Goal: Task Accomplishment & Management: Use online tool/utility

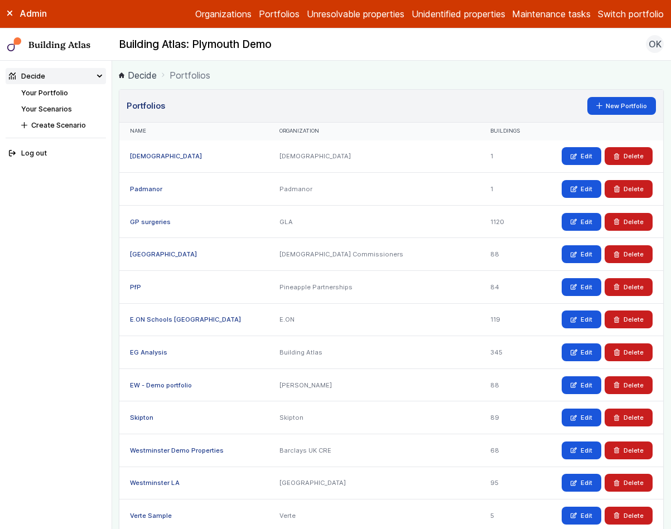
scroll to position [62, 0]
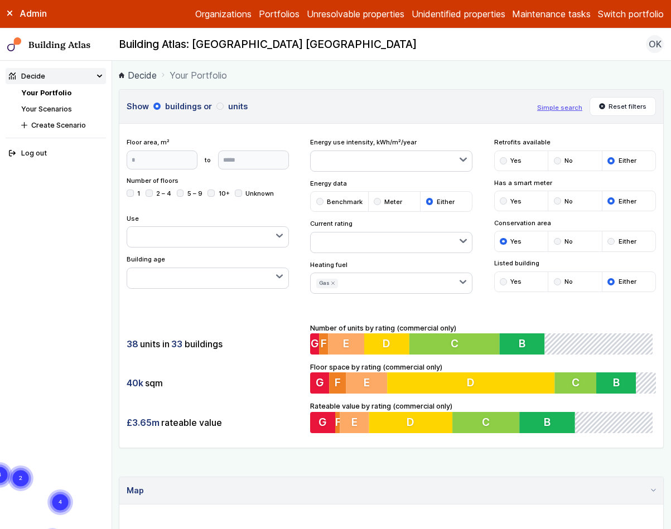
click at [11, 17] on div "Admin" at bounding box center [56, 13] width 112 height 12
click at [566, 104] on button "Simple search" at bounding box center [559, 107] width 45 height 9
click at [563, 109] on button "Simple search" at bounding box center [559, 107] width 45 height 9
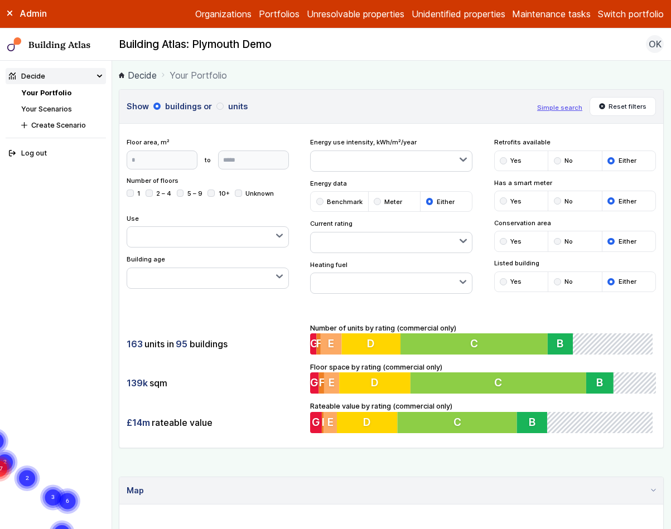
click at [655, 46] on span "OK" at bounding box center [655, 43] width 13 height 13
click at [476, 64] on main "Decide Your Portfolio Show buildings or units Simple search Reset filters Floor…" at bounding box center [391, 295] width 559 height 469
click at [560, 108] on button "Simple search" at bounding box center [559, 107] width 45 height 9
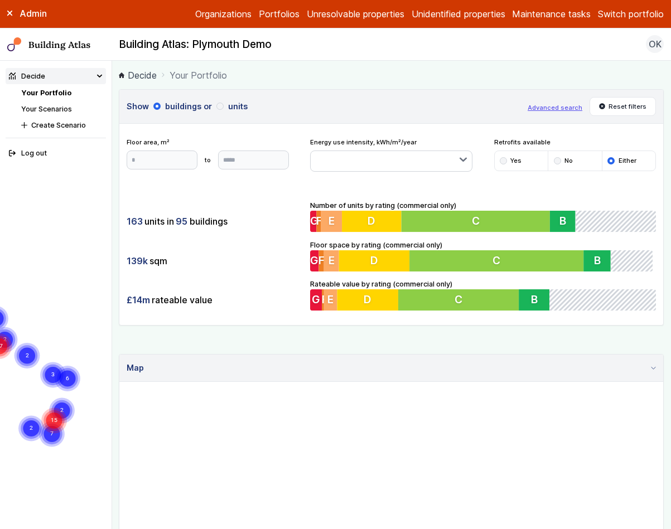
click at [0, 0] on label "Admin" at bounding box center [0, 0] width 0 height 0
click at [627, 18] on button "Switch portfolio" at bounding box center [631, 13] width 66 height 13
click at [0, 0] on button "Westminster LA" at bounding box center [0, 0] width 0 height 0
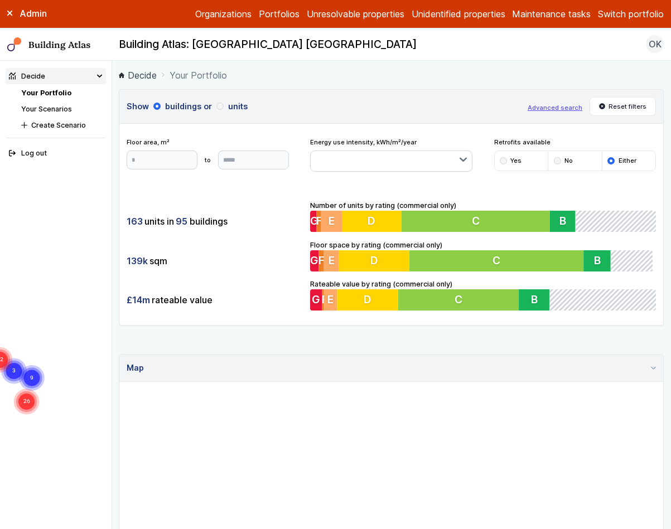
click at [59, 104] on li "Your Scenarios" at bounding box center [63, 109] width 85 height 11
click at [60, 108] on link "Your Scenarios" at bounding box center [46, 109] width 51 height 8
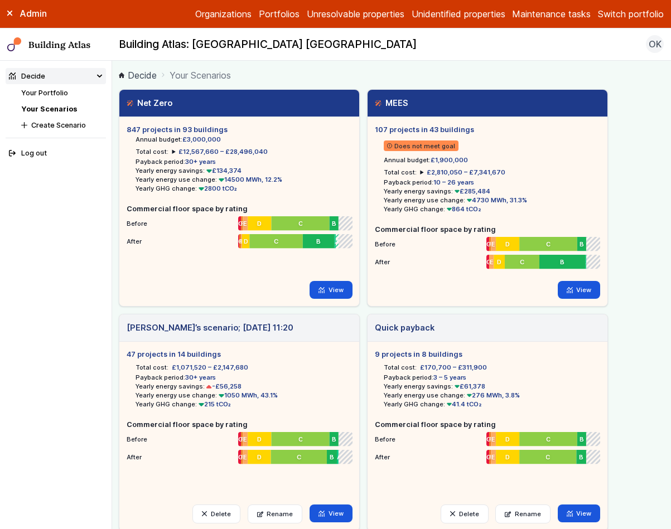
click at [50, 93] on link "Your Portfolio" at bounding box center [44, 93] width 47 height 8
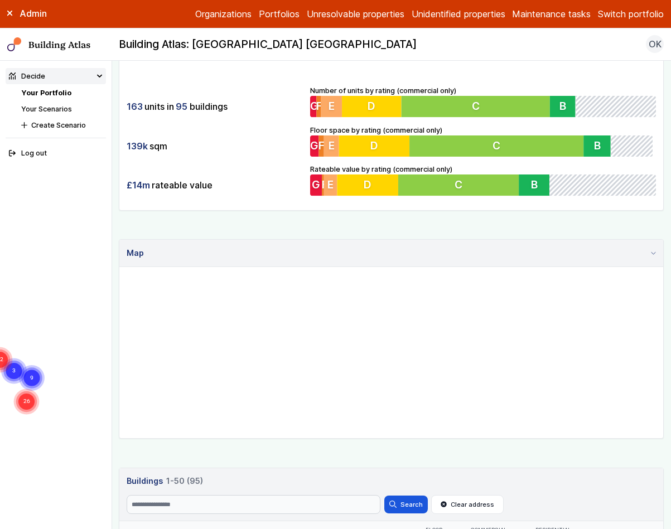
scroll to position [144, 0]
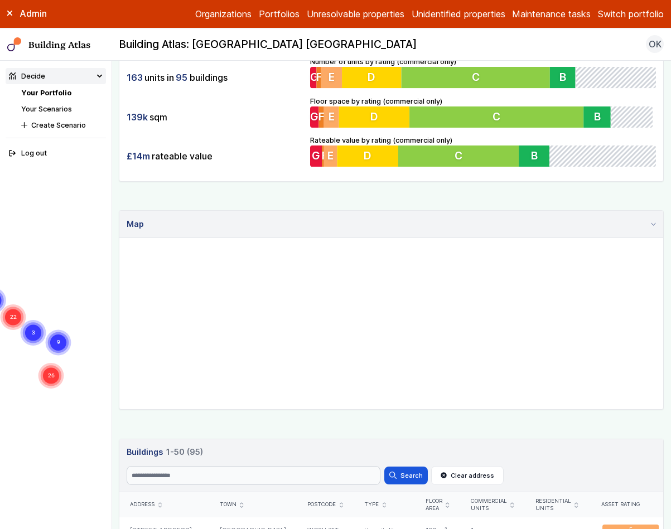
click at [559, 469] on div "Search Search Clear address" at bounding box center [391, 475] width 529 height 19
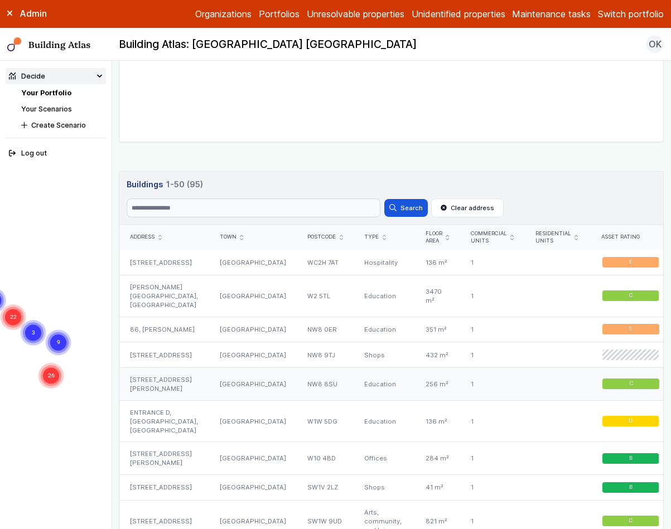
scroll to position [414, 0]
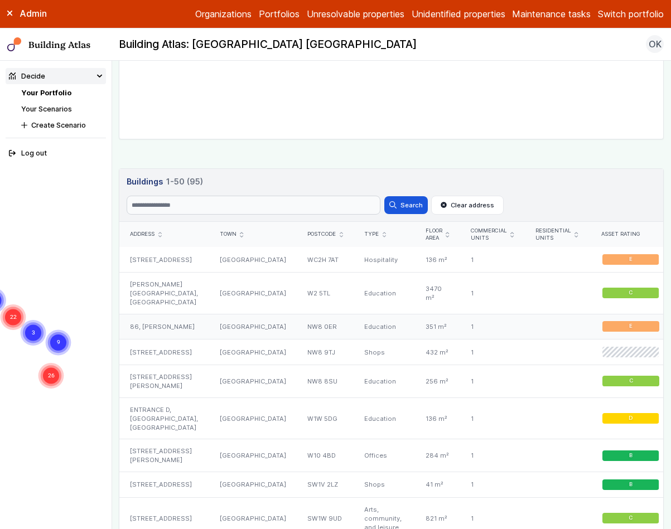
click at [179, 329] on div "86, [PERSON_NAME]" at bounding box center [163, 327] width 89 height 26
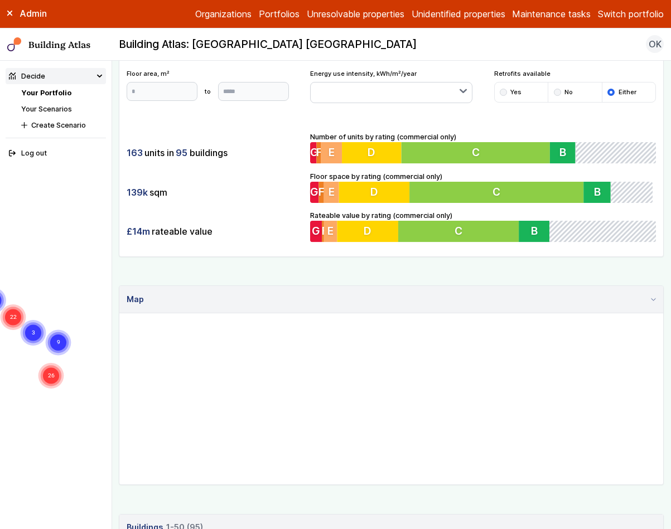
scroll to position [0, 0]
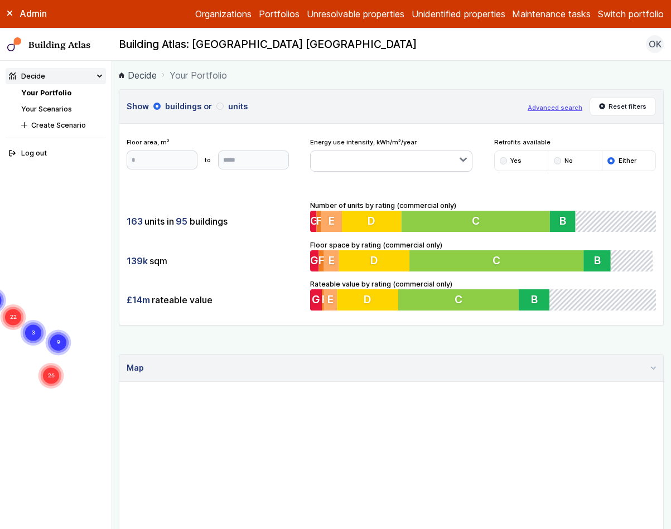
click at [18, 13] on div "Admin" at bounding box center [56, 13] width 112 height 12
click at [461, 71] on ol "Decide Your Portfolio" at bounding box center [391, 75] width 545 height 14
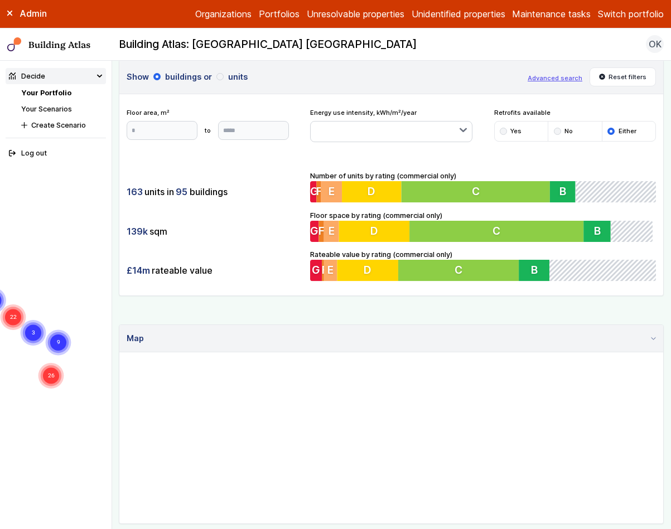
scroll to position [51, 0]
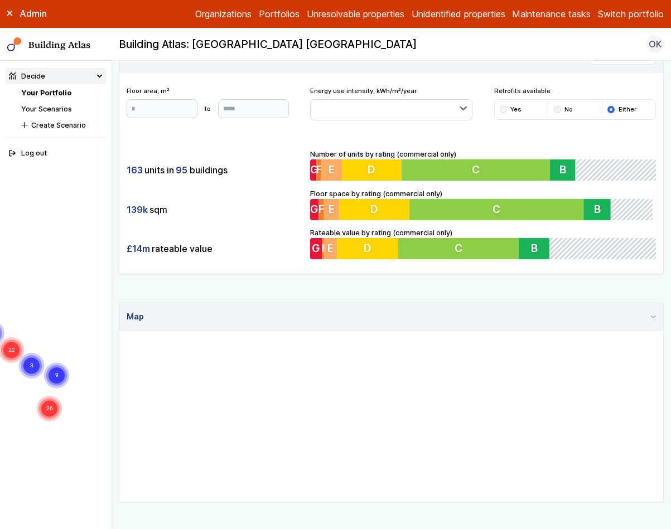
drag, startPoint x: 493, startPoint y: 380, endPoint x: 491, endPoint y: 414, distance: 34.6
click at [119, 331] on gmp-map "26 9 3 29 22 3 2" at bounding box center [119, 331] width 0 height 0
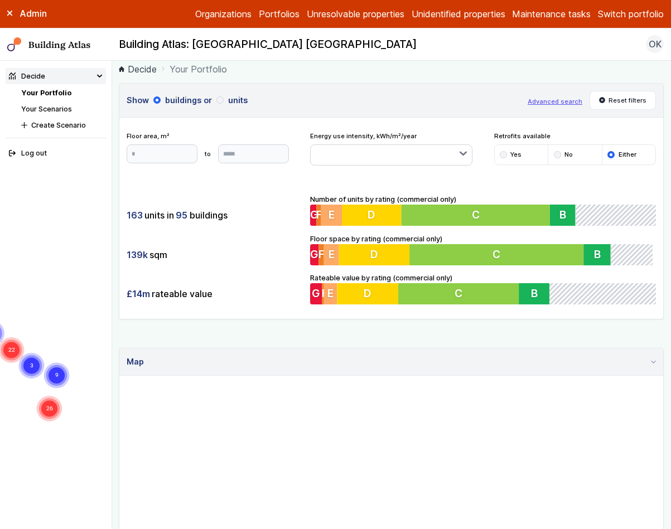
scroll to position [0, 0]
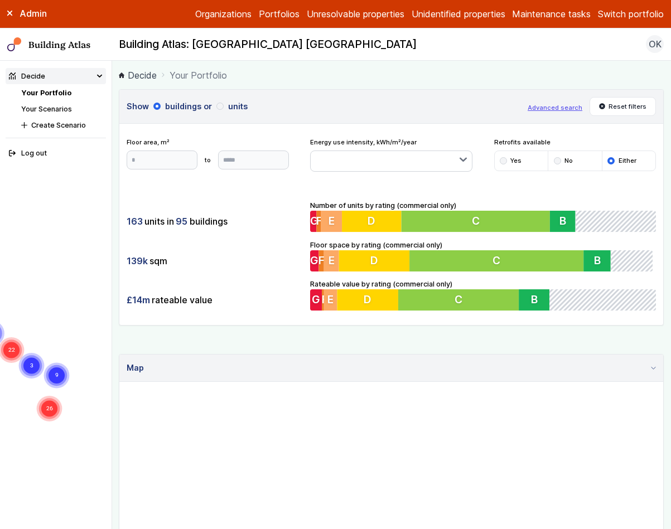
click at [559, 103] on button "Advanced search" at bounding box center [555, 107] width 55 height 9
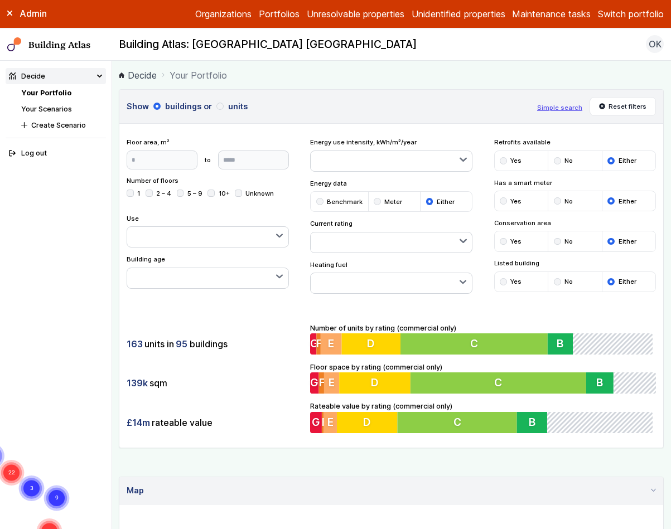
click at [500, 239] on div "submit" at bounding box center [503, 241] width 7 height 7
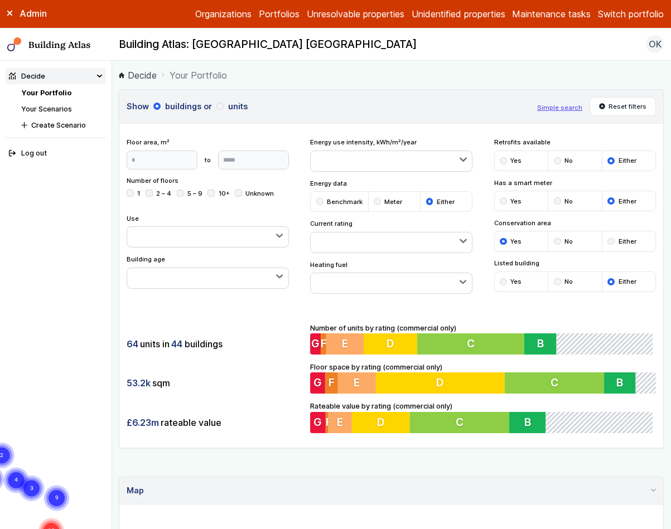
click at [352, 282] on button "button" at bounding box center [391, 283] width 161 height 20
click at [0, 0] on span "Electricity" at bounding box center [0, 0] width 0 height 0
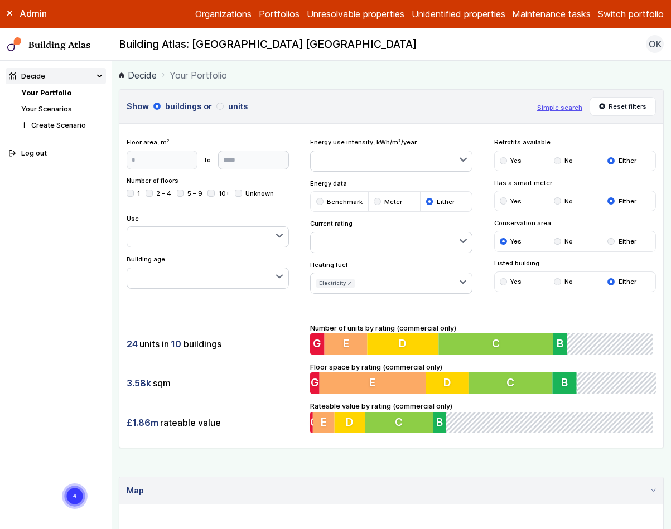
click at [250, 317] on div "24 units in 10 buildings 3.58k sqm £1.86m rateable value Number of units by rat…" at bounding box center [391, 377] width 544 height 139
click at [160, 240] on button "button" at bounding box center [207, 237] width 161 height 20
click at [356, 110] on h3 "Show buildings or units" at bounding box center [328, 106] width 403 height 12
click at [630, 104] on button "Reset filters" at bounding box center [623, 106] width 67 height 19
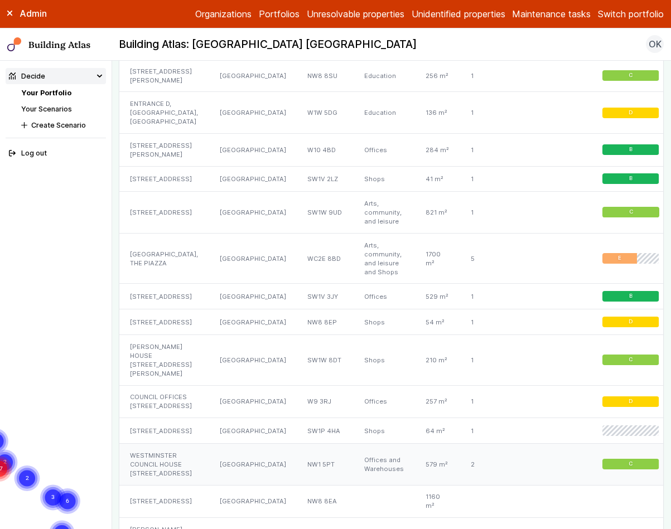
scroll to position [1186, 0]
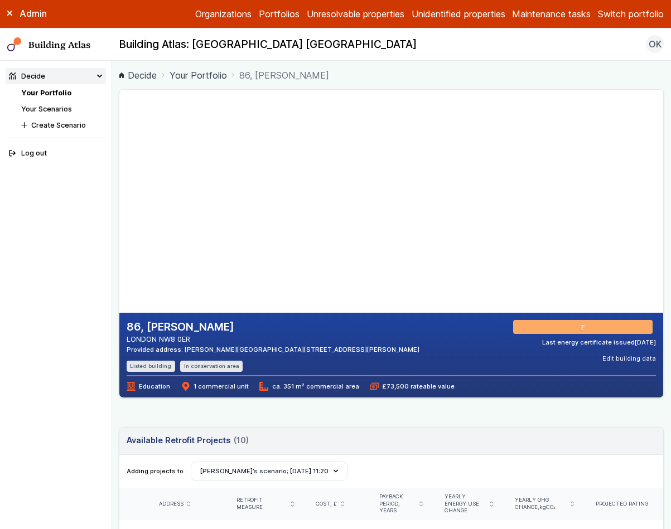
drag, startPoint x: 268, startPoint y: 228, endPoint x: 310, endPoint y: 187, distance: 58.4
click at [119, 187] on gmp-map-3d at bounding box center [119, 201] width 0 height 223
drag, startPoint x: 228, startPoint y: 209, endPoint x: 236, endPoint y: 230, distance: 22.8
click at [119, 240] on gmp-map-3d at bounding box center [119, 201] width 0 height 223
drag, startPoint x: 275, startPoint y: 268, endPoint x: 233, endPoint y: 222, distance: 62.8
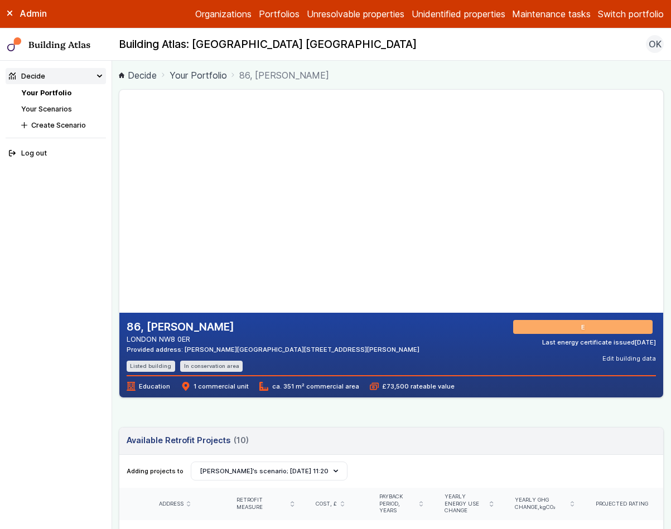
click at [119, 222] on gmp-map-3d at bounding box center [119, 201] width 0 height 223
drag, startPoint x: 323, startPoint y: 252, endPoint x: 274, endPoint y: 229, distance: 54.9
click at [119, 230] on gmp-map-3d at bounding box center [119, 201] width 0 height 223
drag, startPoint x: 245, startPoint y: 217, endPoint x: 243, endPoint y: 232, distance: 15.2
click at [119, 237] on gmp-map-3d at bounding box center [119, 201] width 0 height 223
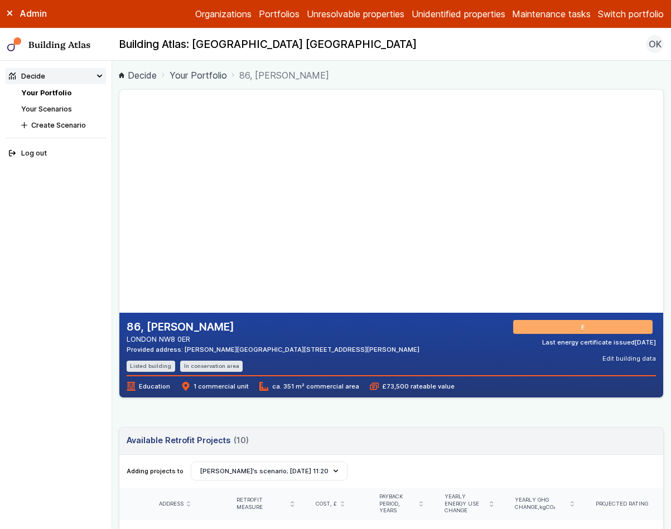
drag, startPoint x: 238, startPoint y: 186, endPoint x: 236, endPoint y: 218, distance: 31.8
click at [119, 192] on gmp-map-3d at bounding box center [119, 201] width 0 height 223
drag, startPoint x: 235, startPoint y: 237, endPoint x: 231, endPoint y: 190, distance: 47.6
click at [119, 190] on gmp-map-3d at bounding box center [119, 201] width 0 height 223
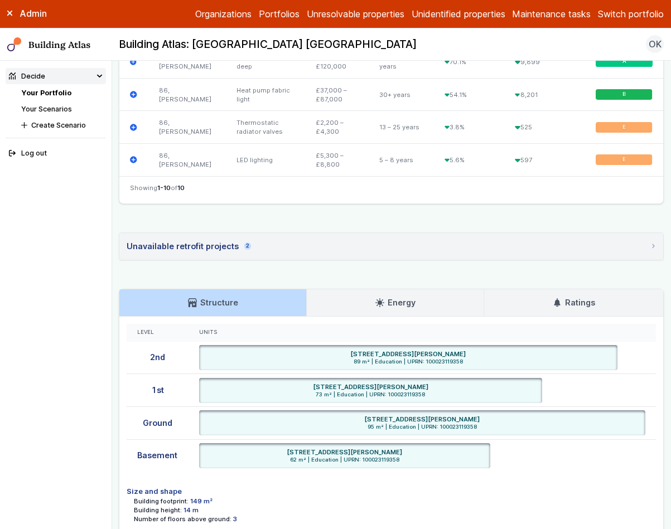
scroll to position [671, 0]
click at [418, 289] on link "Energy" at bounding box center [395, 302] width 177 height 27
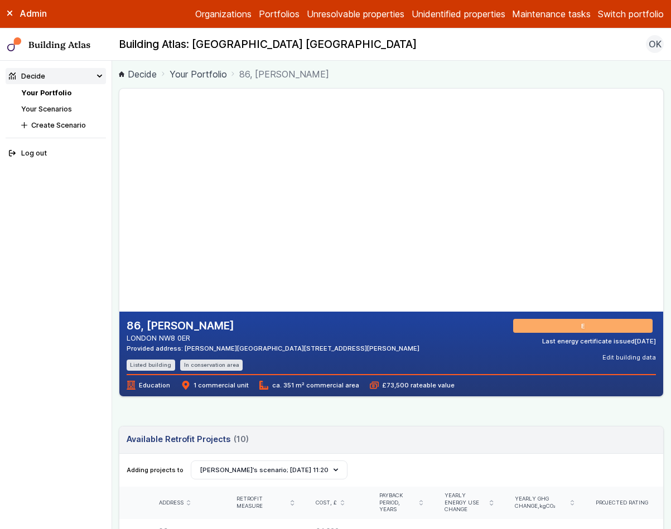
scroll to position [0, 0]
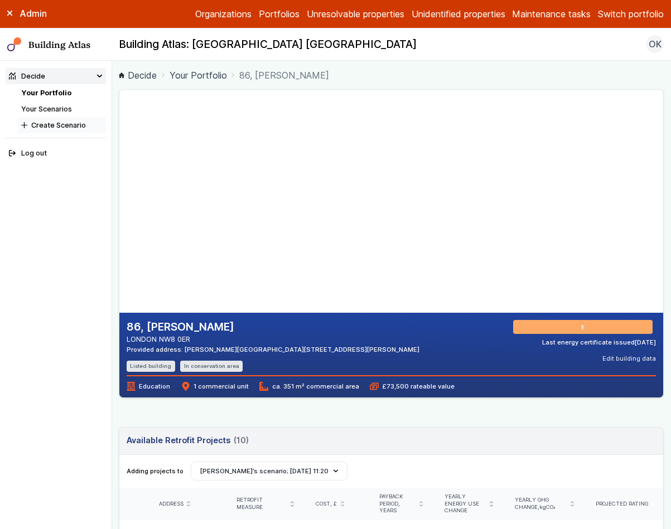
click at [59, 125] on button "Create Scenario" at bounding box center [62, 125] width 88 height 16
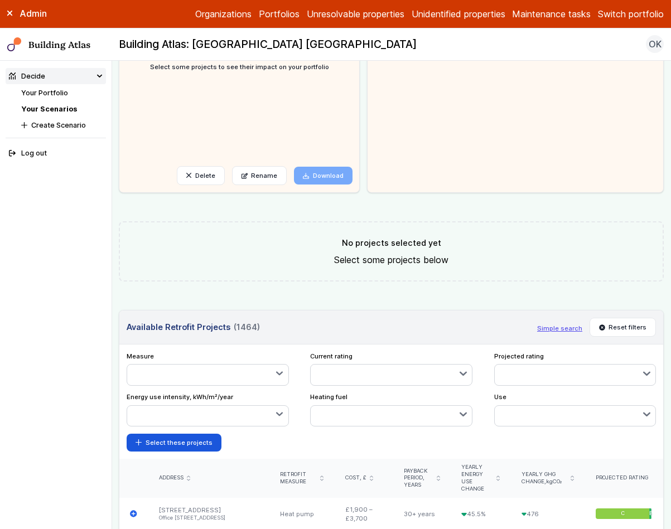
scroll to position [318, 0]
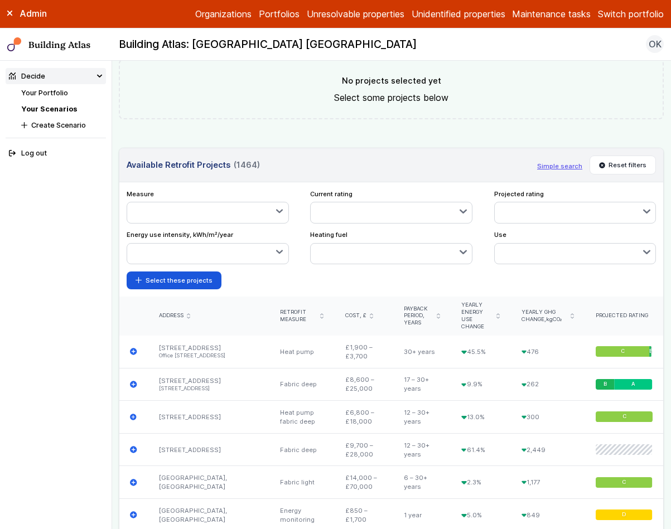
click at [379, 254] on button "button" at bounding box center [391, 254] width 161 height 20
click at [0, 0] on span "Gas" at bounding box center [0, 0] width 0 height 0
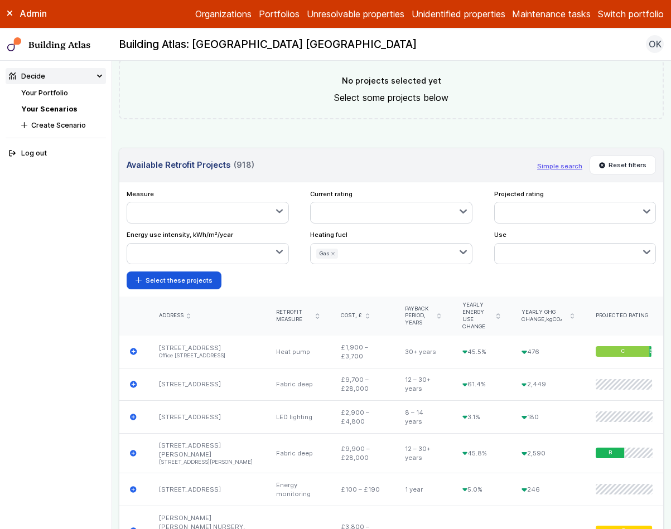
click at [234, 217] on button "button" at bounding box center [207, 212] width 161 height 20
click at [0, 0] on span "Heat pump" at bounding box center [0, 0] width 0 height 0
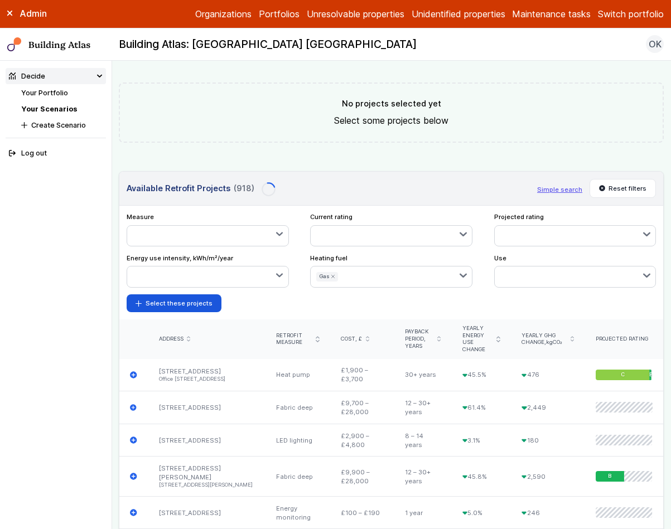
scroll to position [342, 0]
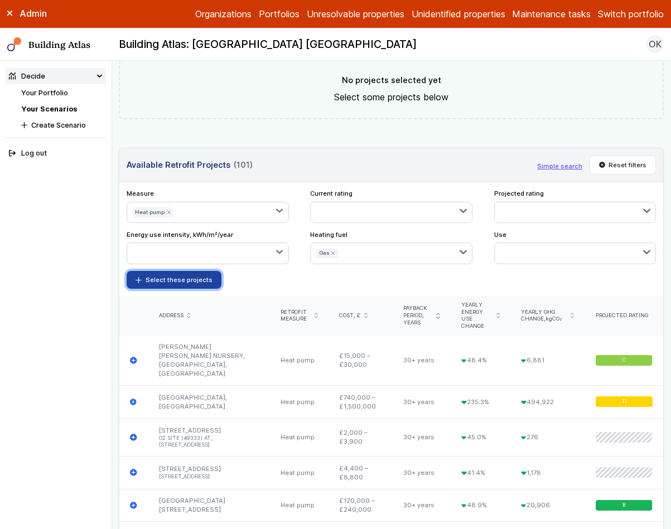
click at [186, 279] on button "Select these projects" at bounding box center [174, 280] width 95 height 18
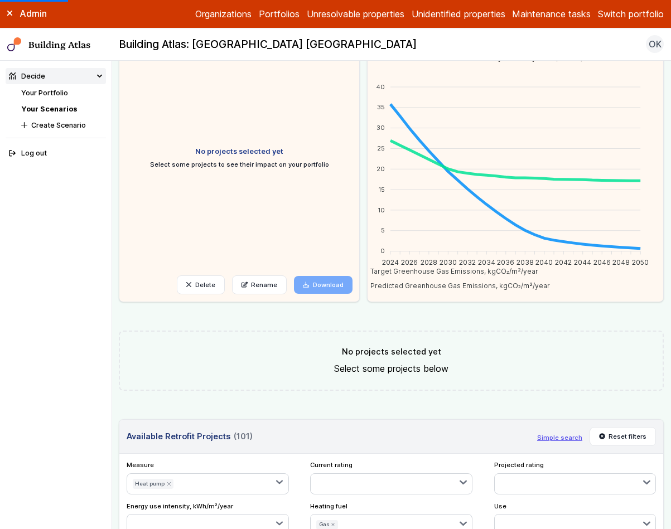
scroll to position [0, 0]
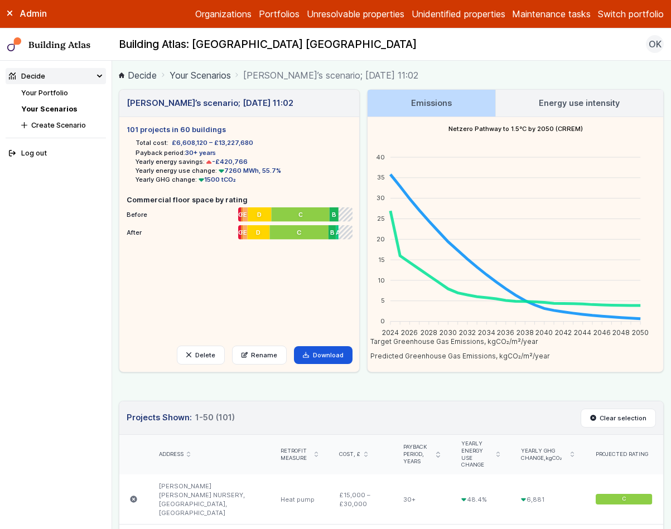
drag, startPoint x: 268, startPoint y: 141, endPoint x: 161, endPoint y: 138, distance: 107.1
click at [161, 138] on ul "Total cost: £6,608,120 – £13,227,680 Payback period: 30+ years Yearly energy sa…" at bounding box center [239, 159] width 225 height 49
drag, startPoint x: 255, startPoint y: 161, endPoint x: 213, endPoint y: 164, distance: 42.0
click at [213, 164] on li "Yearly energy savings: -£420,766" at bounding box center [244, 161] width 216 height 9
click at [569, 107] on h3 "Energy use intensity" at bounding box center [579, 103] width 81 height 12
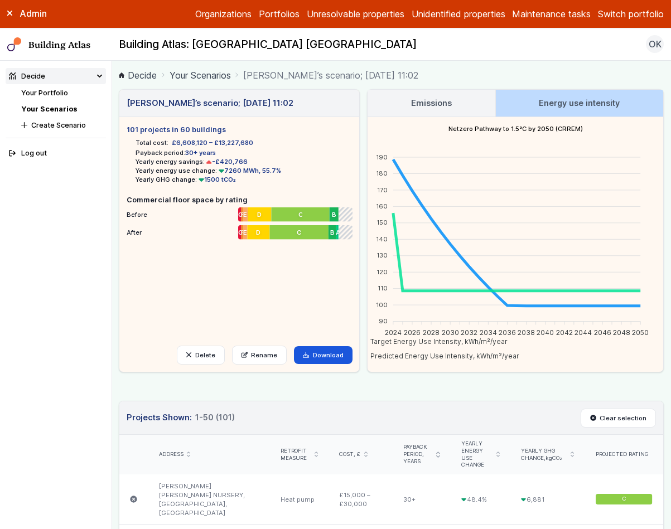
click at [570, 102] on h3 "Energy use intensity" at bounding box center [579, 103] width 81 height 12
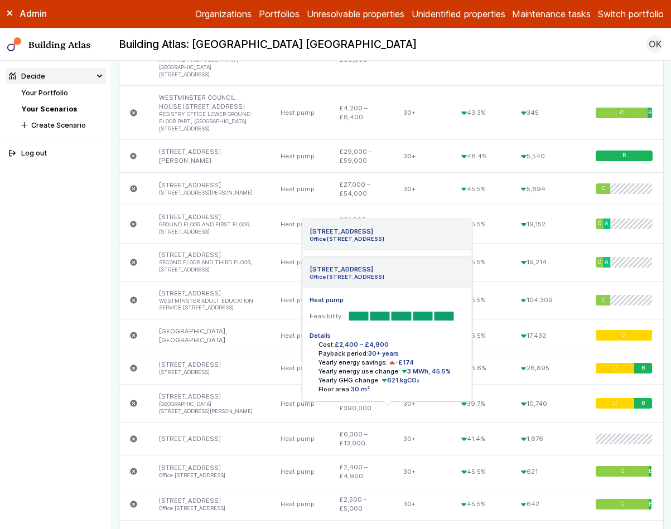
scroll to position [2042, 0]
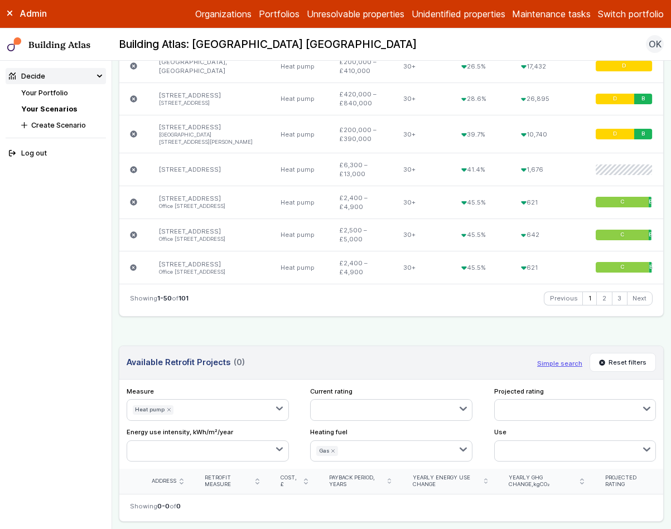
click at [167, 405] on button "Heat pump" at bounding box center [153, 409] width 41 height 9
click at [331, 450] on icon "submit" at bounding box center [332, 451] width 3 height 3
click at [66, 110] on link "Your Scenarios" at bounding box center [49, 109] width 56 height 8
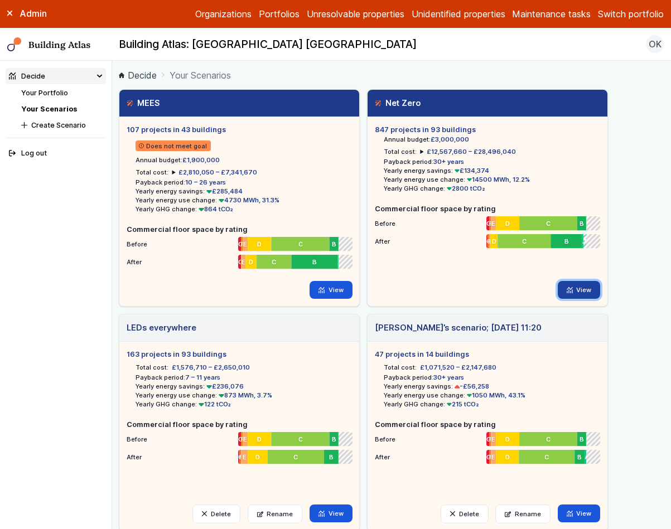
click at [579, 289] on link "View" at bounding box center [579, 290] width 43 height 18
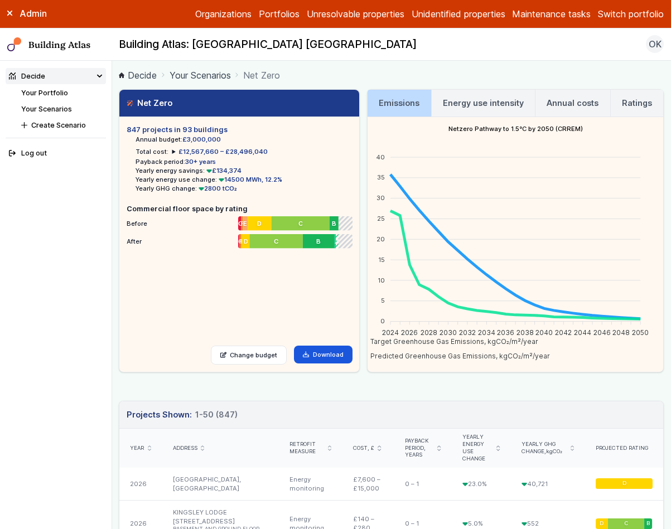
click at [477, 103] on h3 "Energy use intensity" at bounding box center [483, 103] width 81 height 12
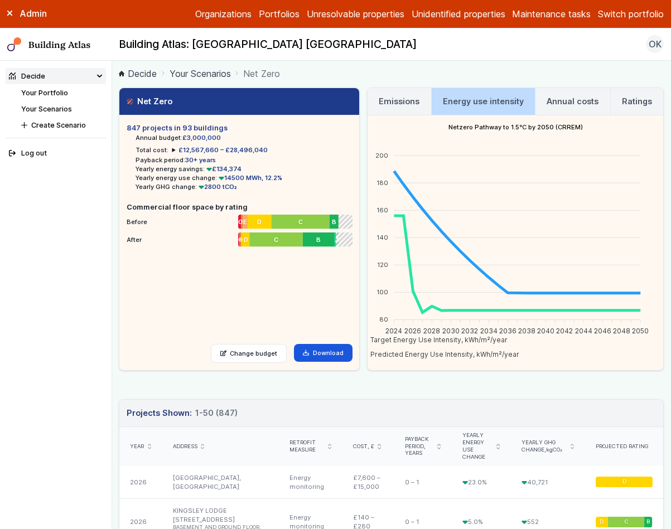
scroll to position [2, 0]
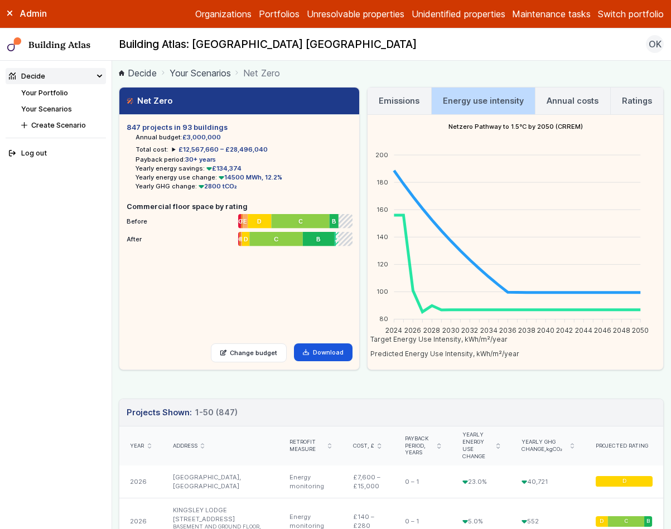
click at [573, 105] on h3 "Annual costs" at bounding box center [573, 101] width 52 height 12
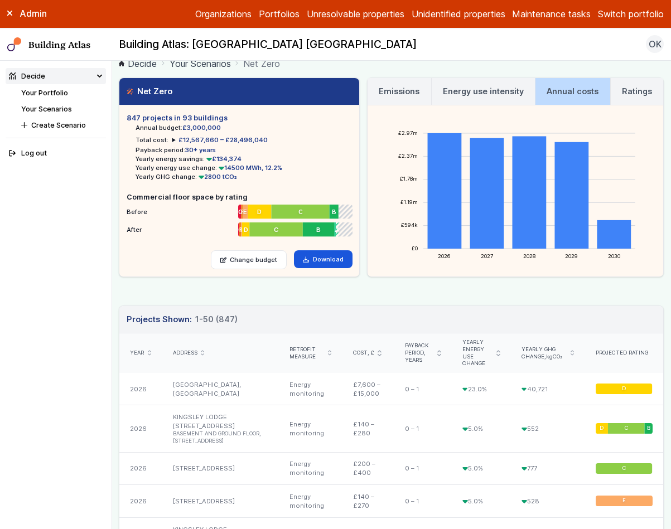
scroll to position [16, 0]
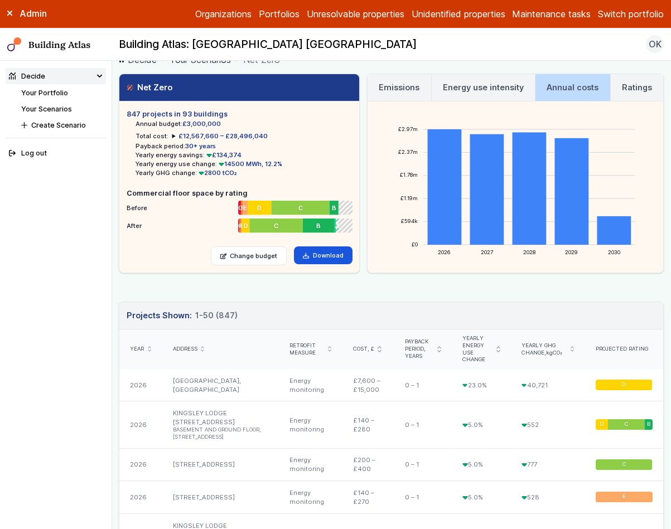
click at [149, 350] on icon "submit" at bounding box center [149, 349] width 3 height 6
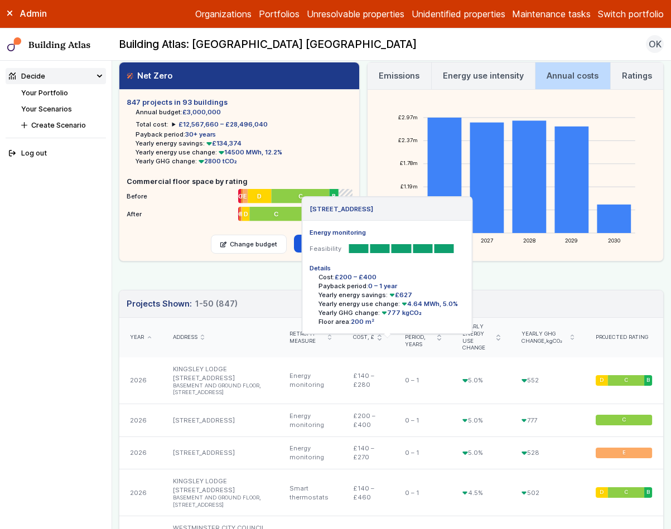
scroll to position [0, 0]
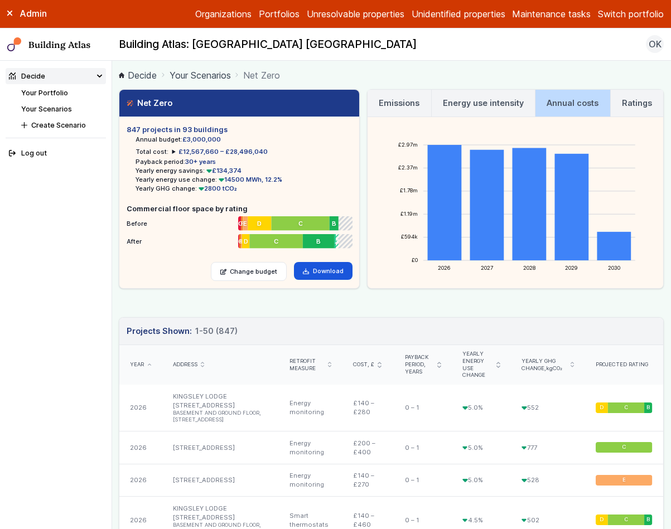
click at [485, 72] on ol "Decide Your Scenarios Net Zero" at bounding box center [391, 75] width 545 height 14
click at [392, 107] on h3 "Emissions" at bounding box center [399, 103] width 41 height 12
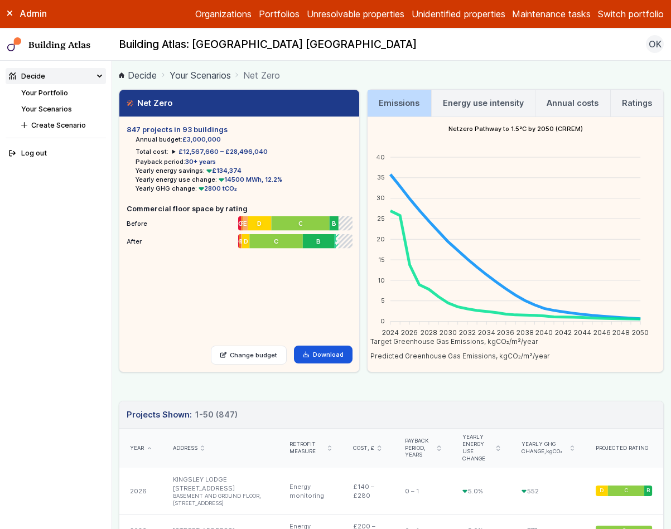
click at [384, 73] on ol "Decide Your Scenarios Net Zero" at bounding box center [391, 75] width 545 height 14
